Goal: Information Seeking & Learning: Understand process/instructions

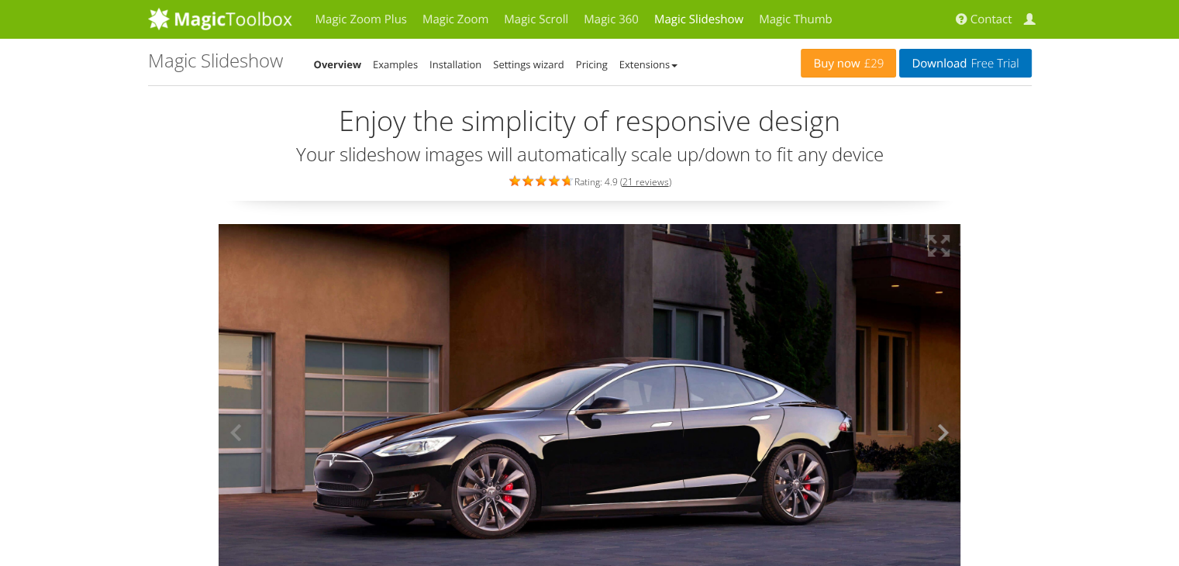
click at [943, 432] on button at bounding box center [937, 433] width 47 height 418
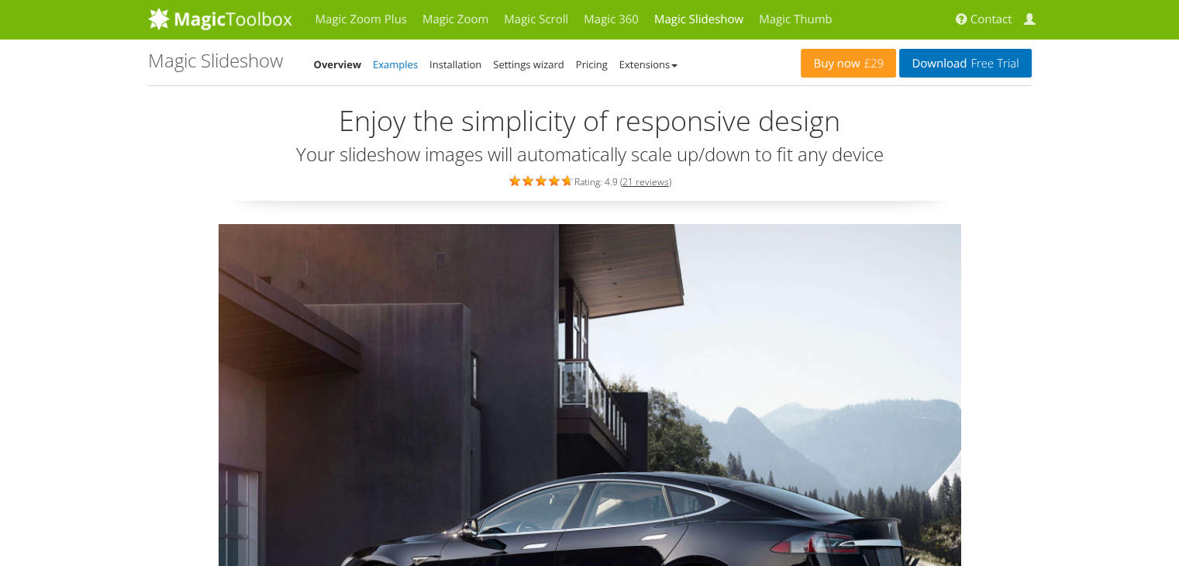
click at [405, 63] on link "Examples" at bounding box center [395, 64] width 45 height 14
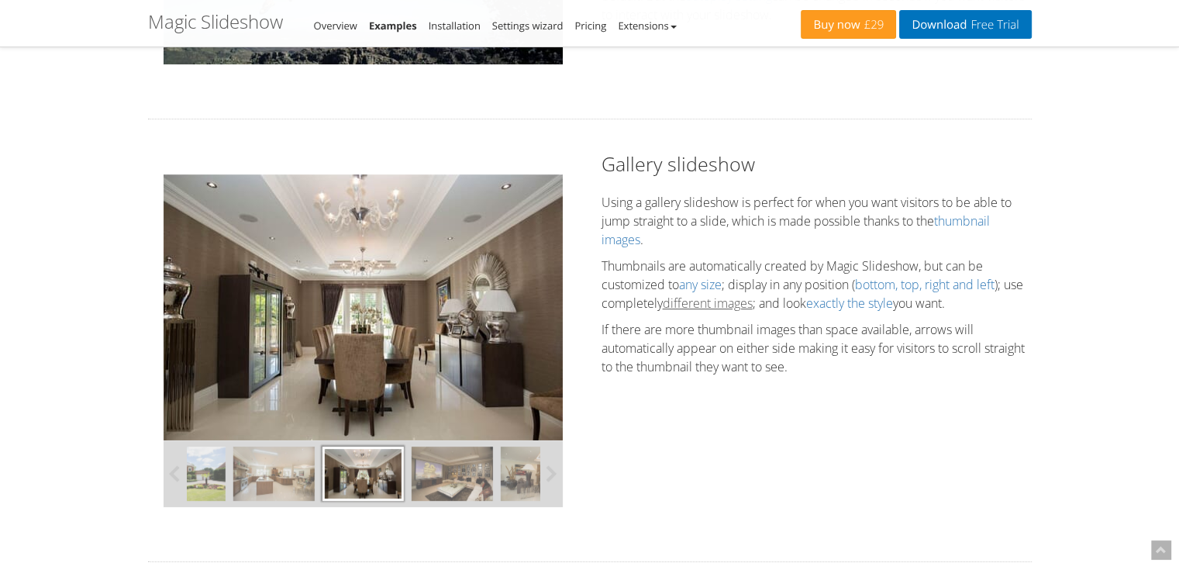
scroll to position [465, 0]
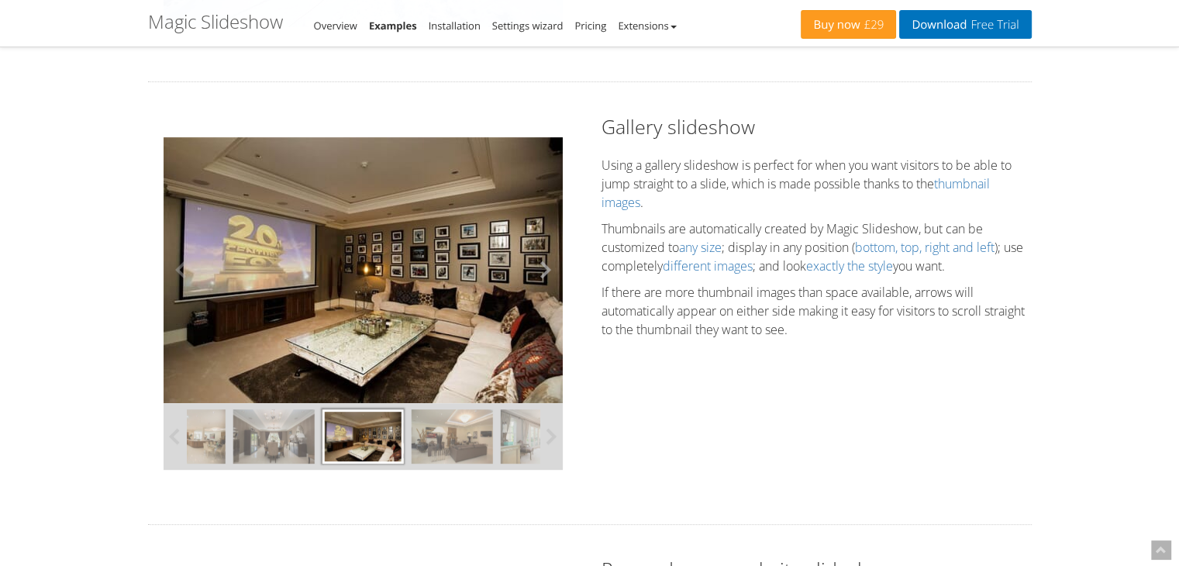
click at [540, 272] on button at bounding box center [539, 269] width 47 height 266
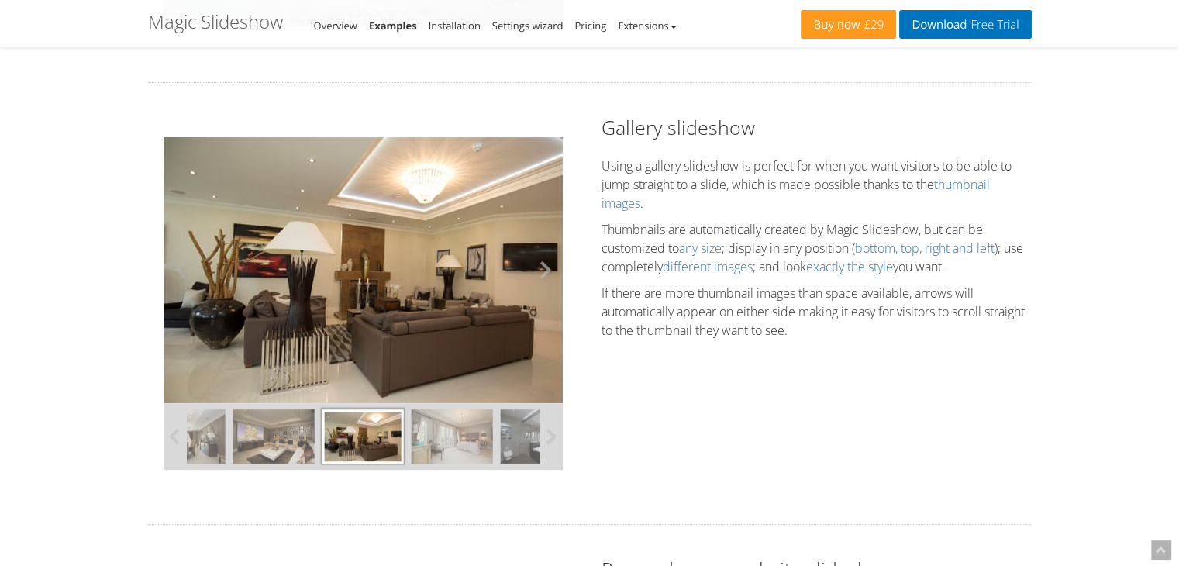
click at [540, 272] on button at bounding box center [539, 270] width 47 height 266
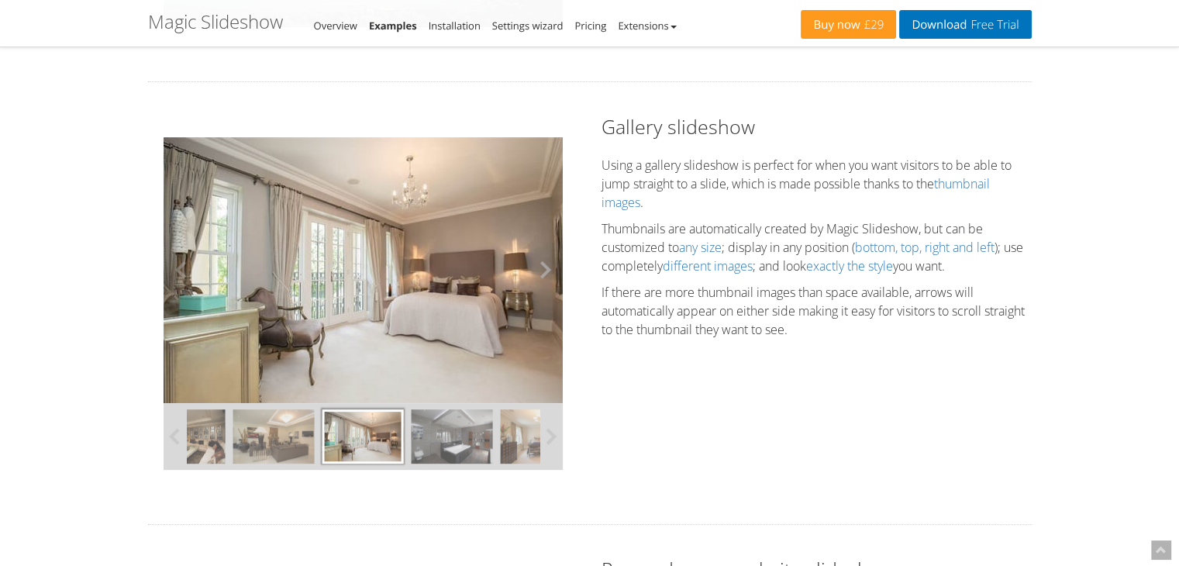
click at [544, 274] on button at bounding box center [539, 269] width 47 height 266
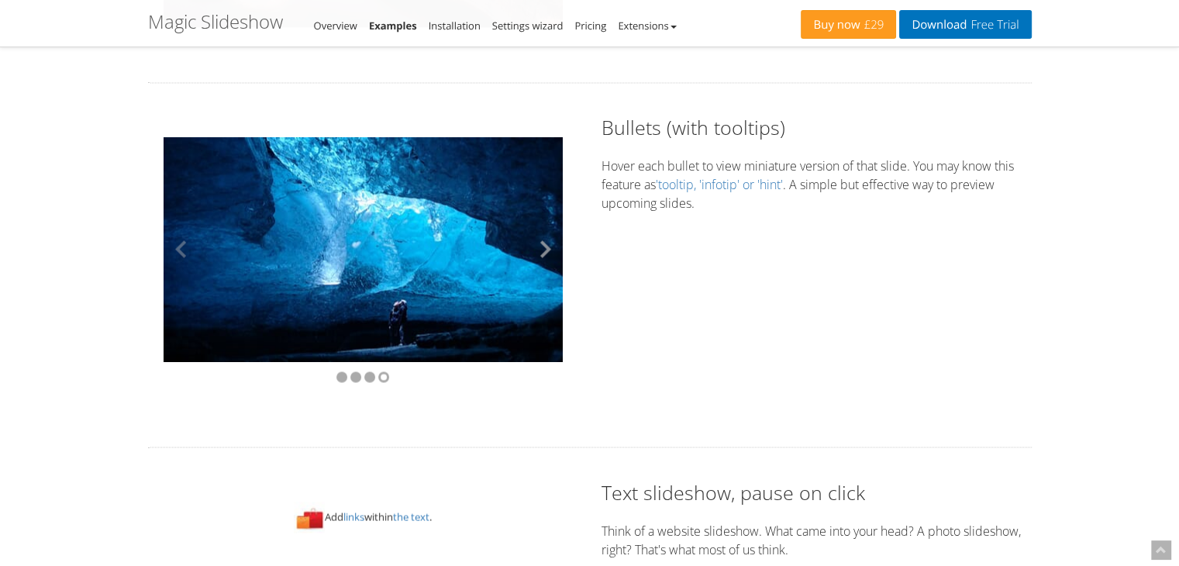
scroll to position [2713, 0]
click at [543, 246] on button at bounding box center [539, 249] width 47 height 225
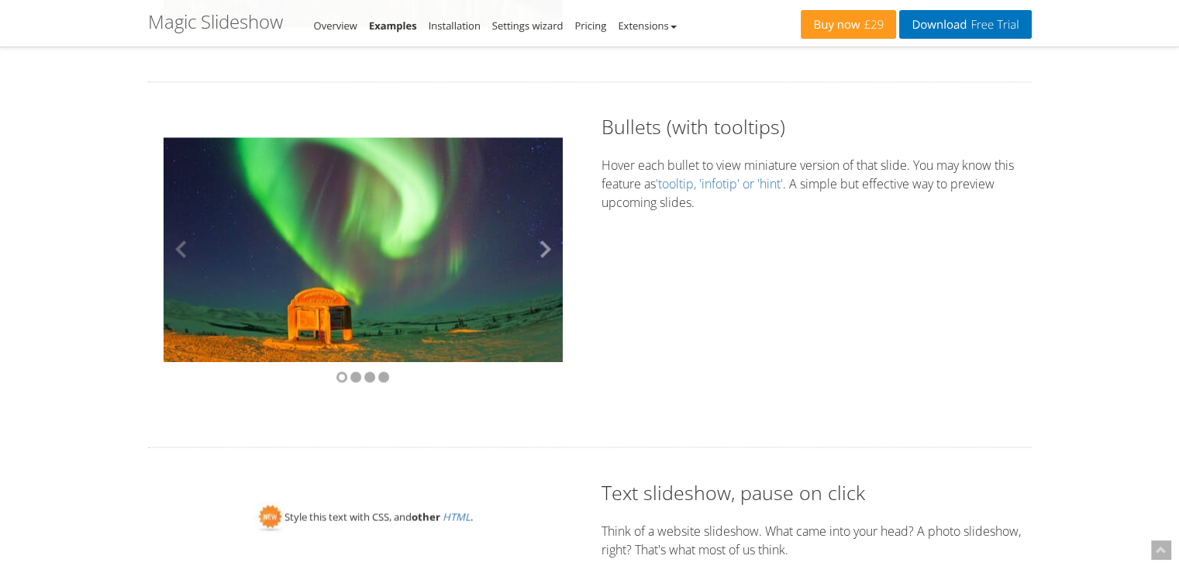
click at [543, 246] on button at bounding box center [539, 248] width 47 height 225
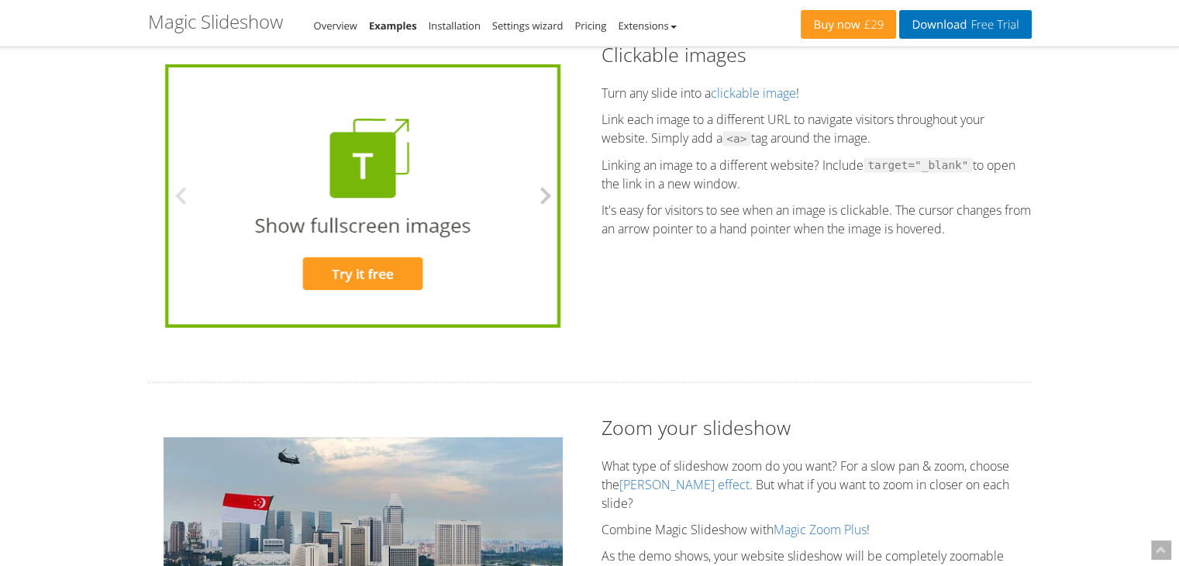
scroll to position [3410, 0]
click at [540, 198] on button at bounding box center [539, 196] width 47 height 264
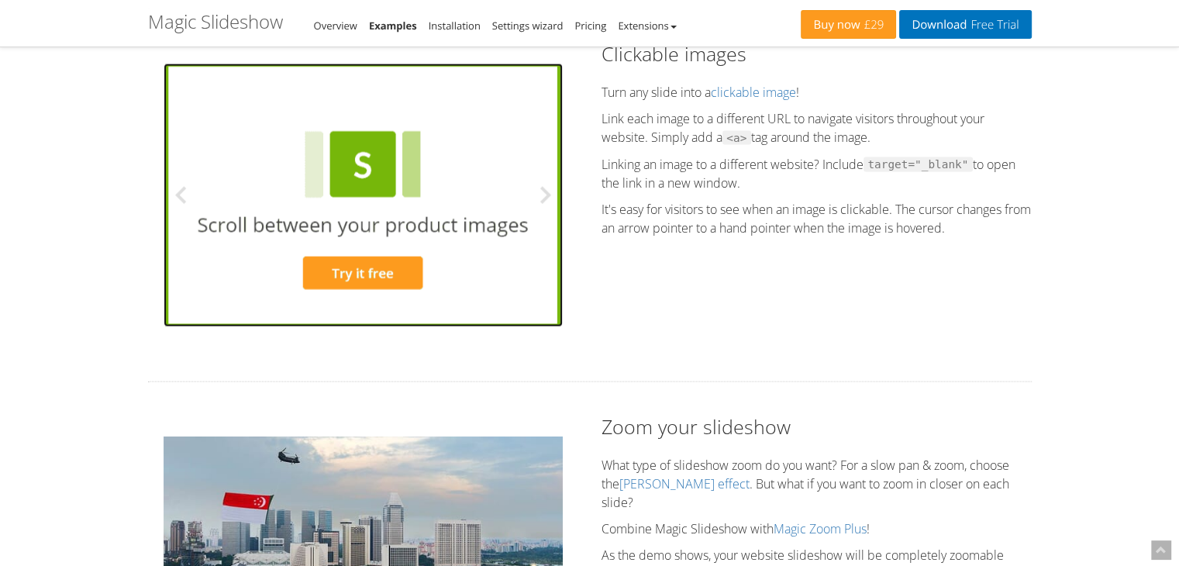
click at [376, 184] on img at bounding box center [362, 196] width 395 height 264
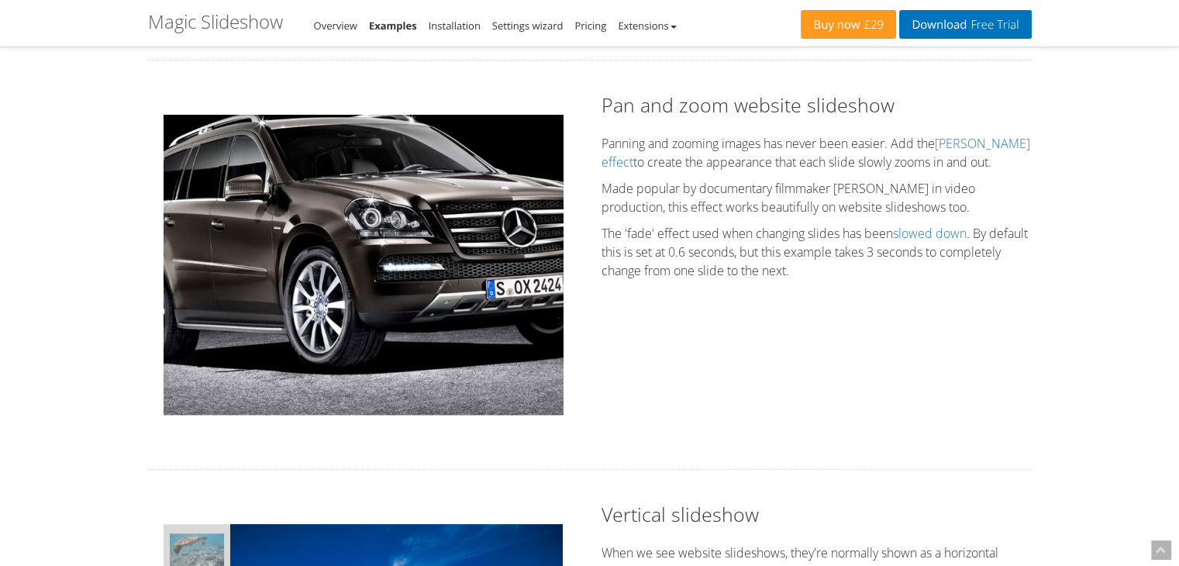
scroll to position [929, 0]
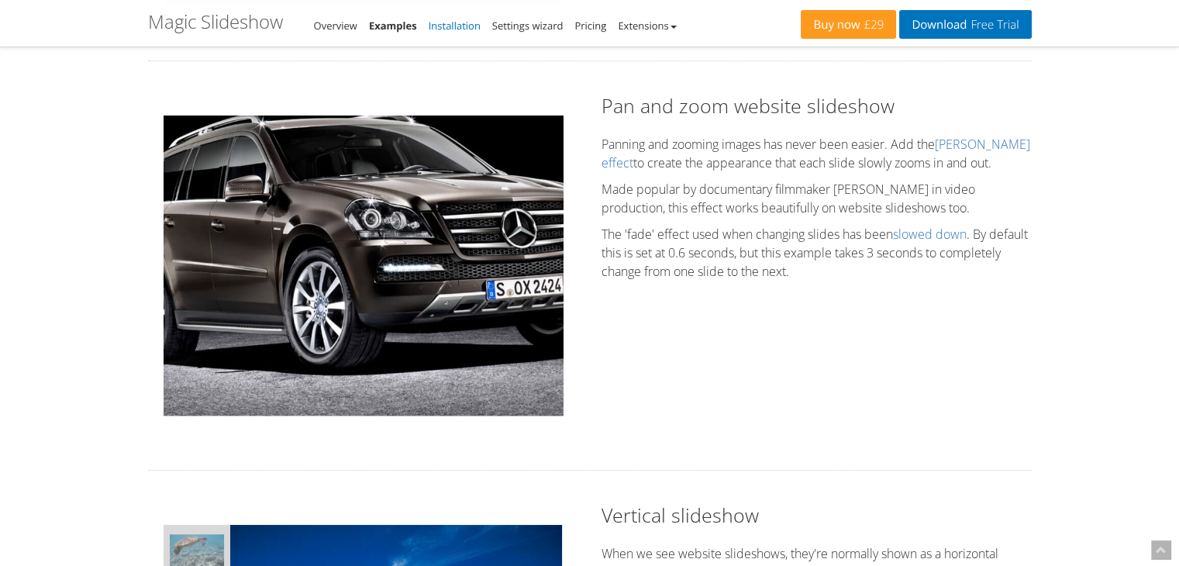
click at [454, 32] on link "Installation" at bounding box center [455, 26] width 52 height 14
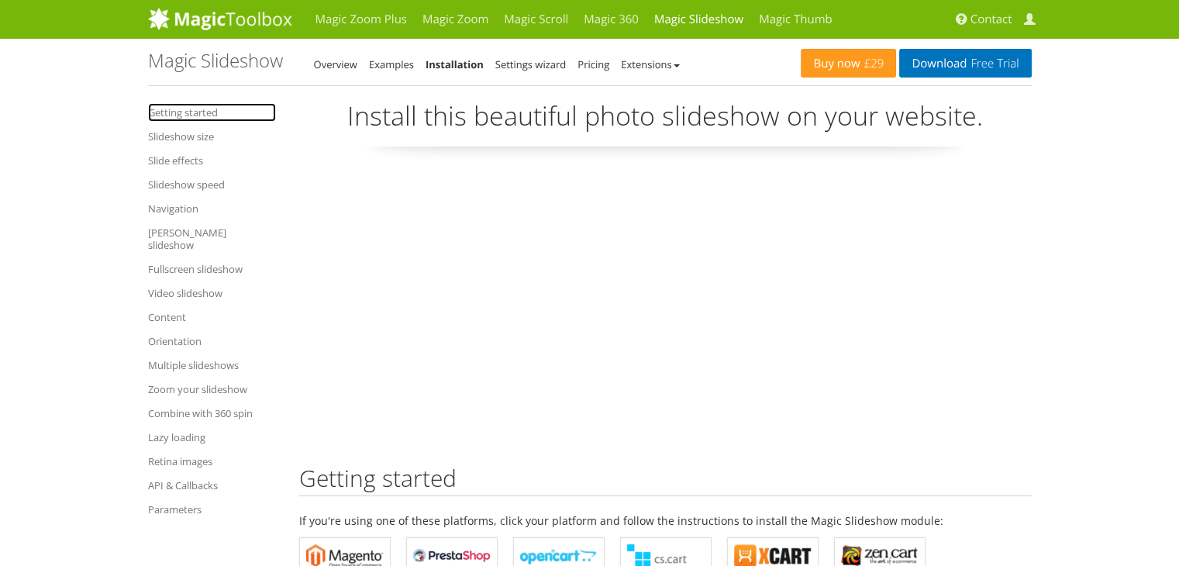
click at [183, 110] on link "Getting started" at bounding box center [212, 112] width 128 height 19
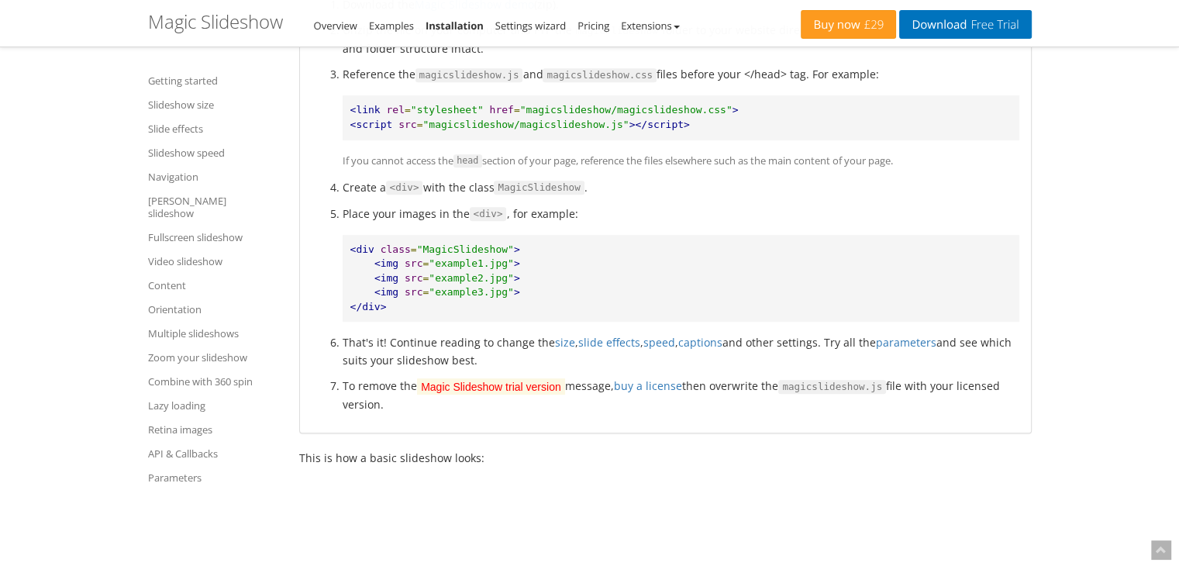
scroll to position [785, 0]
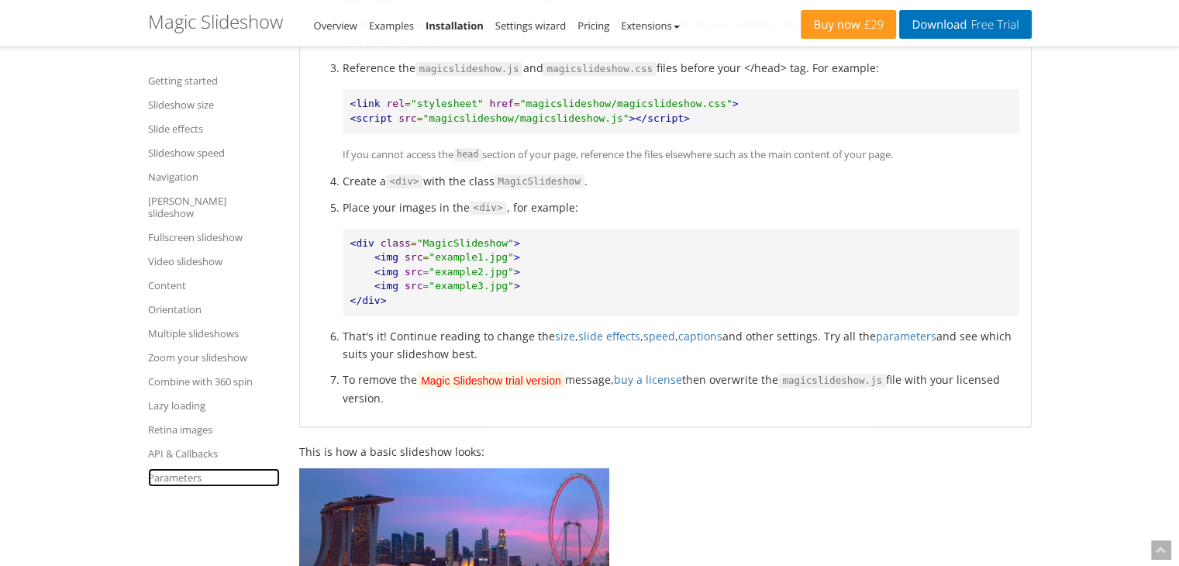
click at [185, 468] on link "Parameters" at bounding box center [214, 477] width 132 height 19
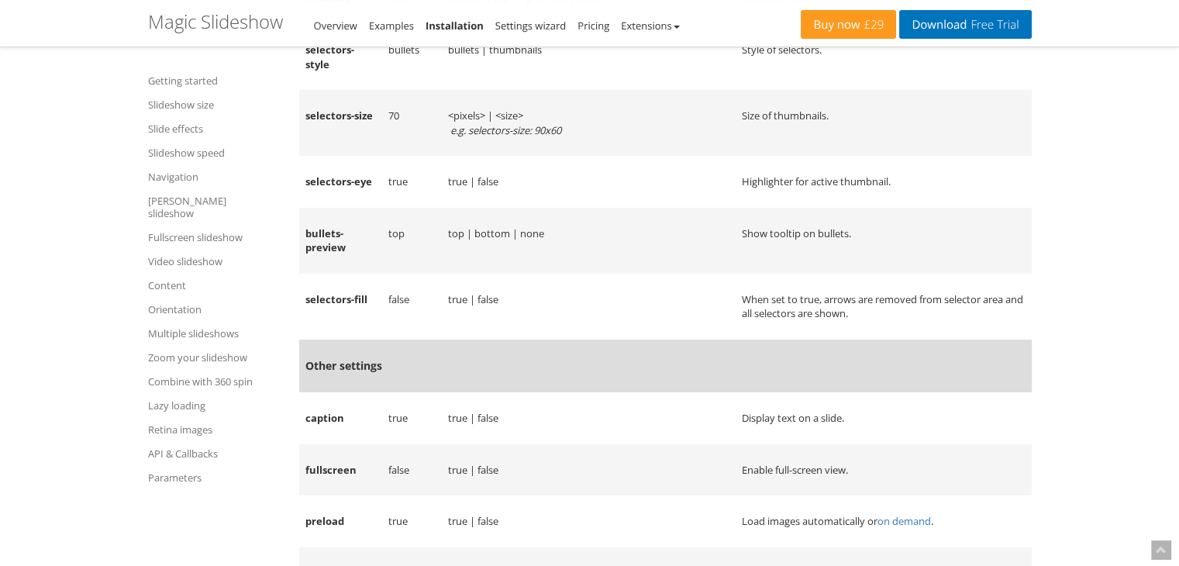
scroll to position [22835, 0]
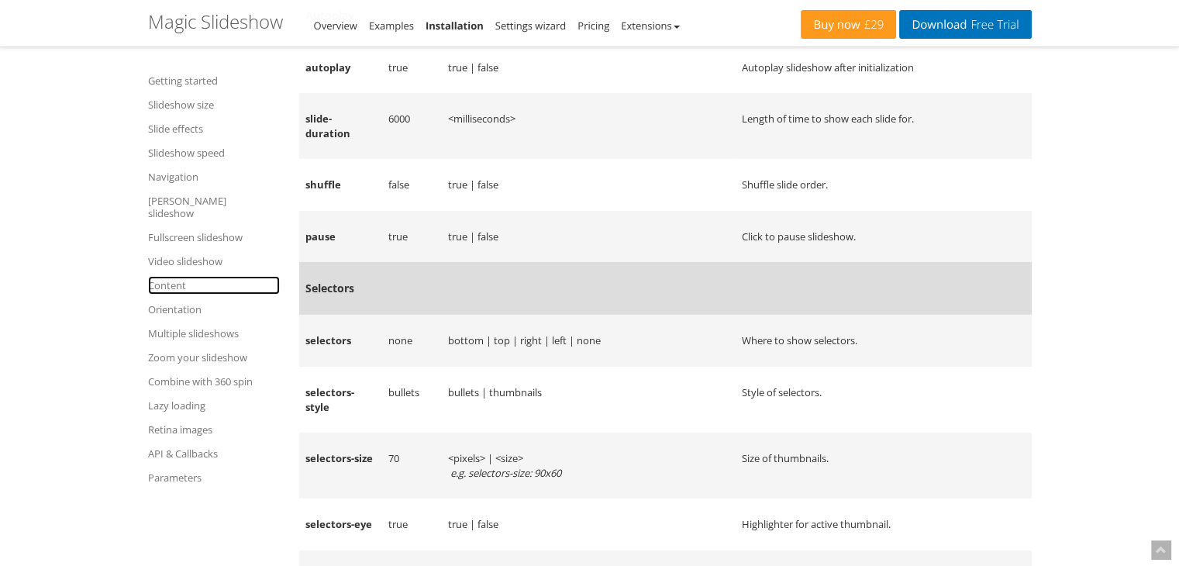
click at [176, 276] on link "Content" at bounding box center [214, 285] width 132 height 19
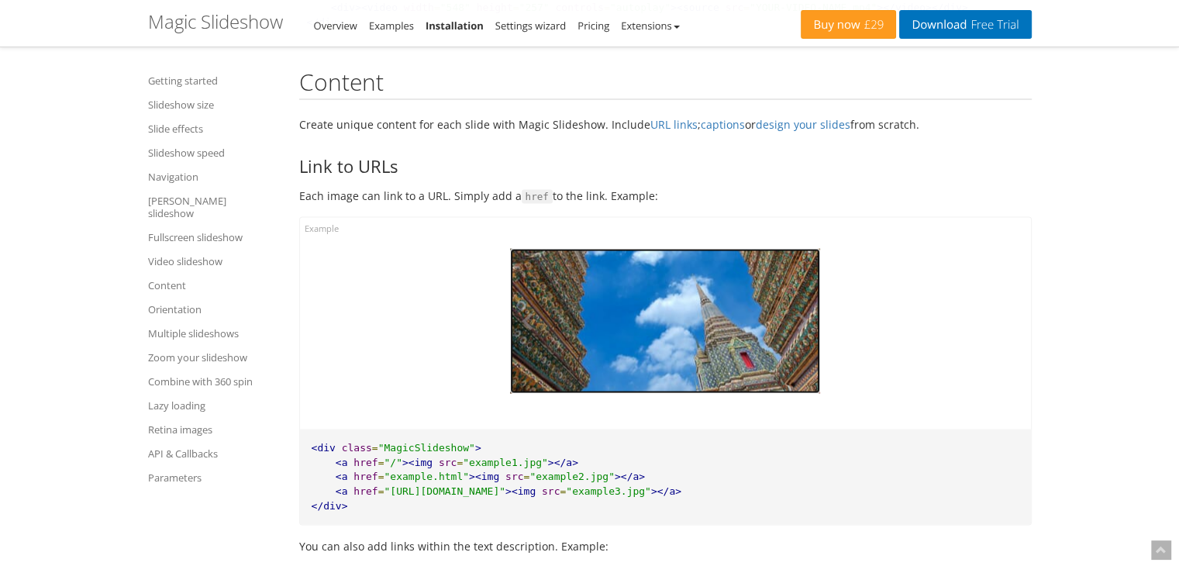
click at [671, 330] on img at bounding box center [665, 320] width 310 height 145
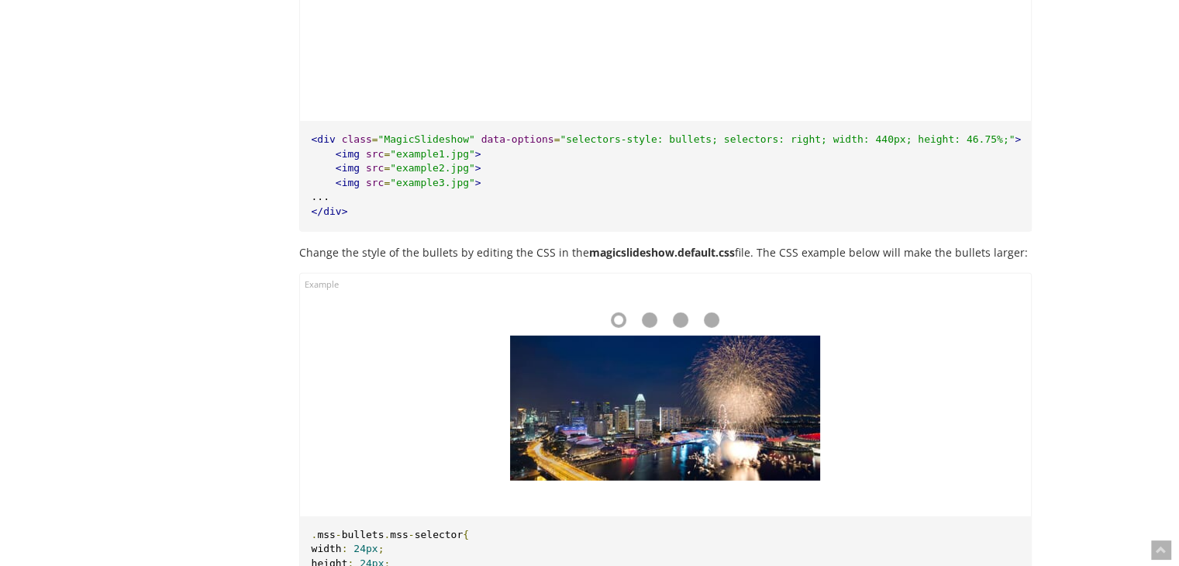
scroll to position [14699, 0]
